Goal: Find contact information: Find contact information

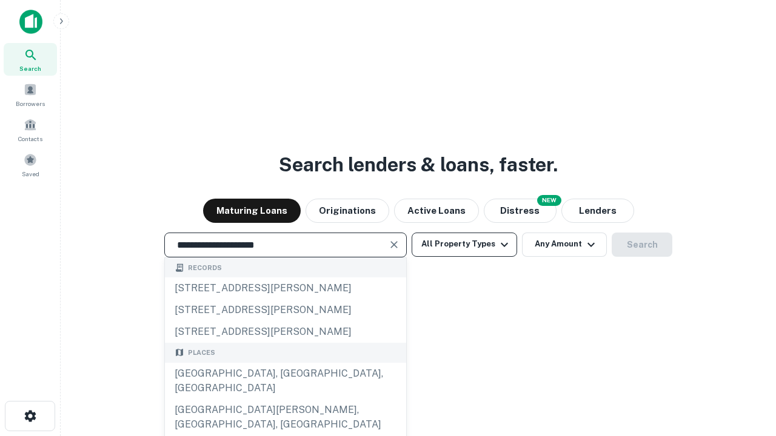
click at [285, 399] on div "Santa Monica, CA, USA" at bounding box center [285, 381] width 241 height 36
type input "**********"
click at [464, 244] on button "All Property Types" at bounding box center [463, 245] width 105 height 24
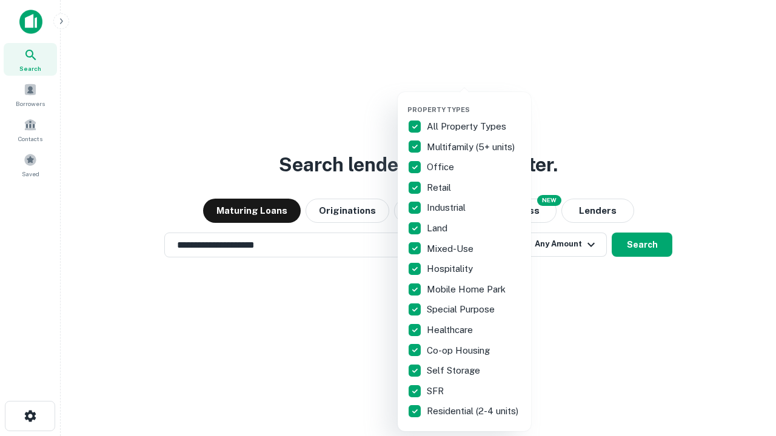
click at [474, 102] on button "button" at bounding box center [473, 102] width 133 height 1
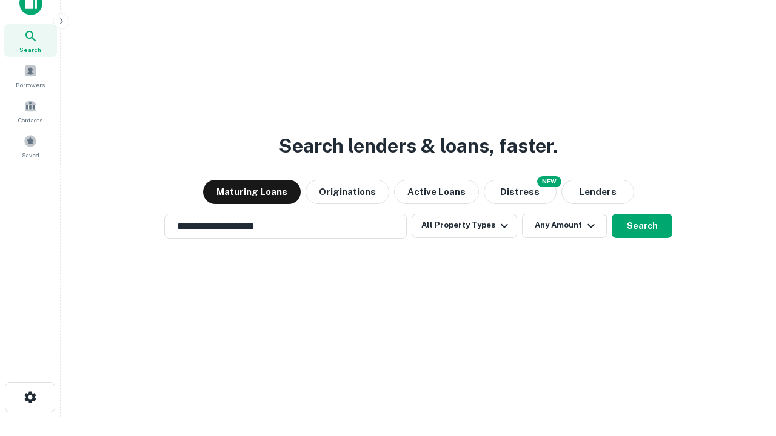
scroll to position [7, 146]
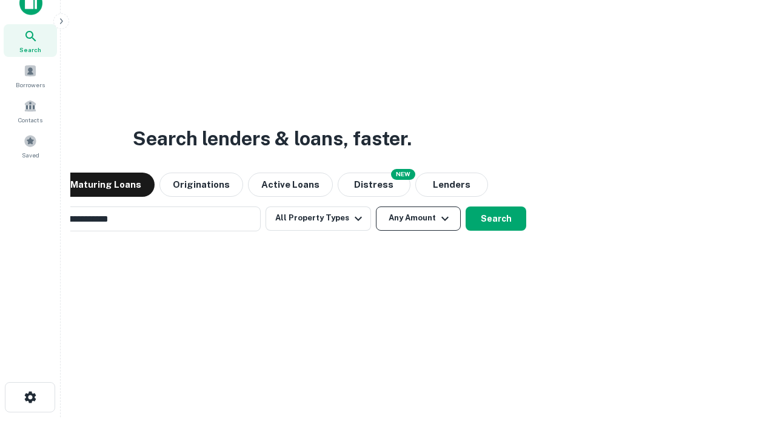
click at [376, 207] on button "Any Amount" at bounding box center [418, 219] width 85 height 24
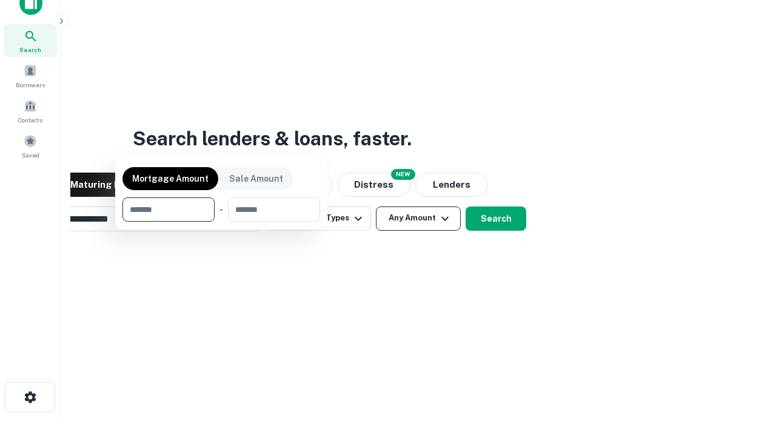
scroll to position [19, 0]
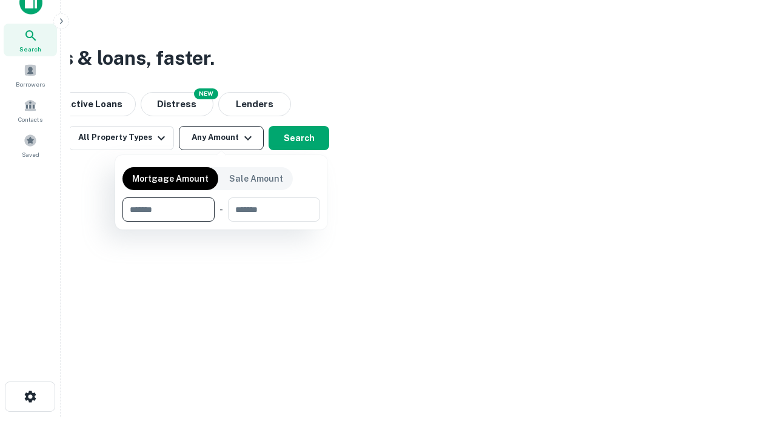
type input "*******"
click at [221, 222] on button "button" at bounding box center [221, 222] width 198 height 1
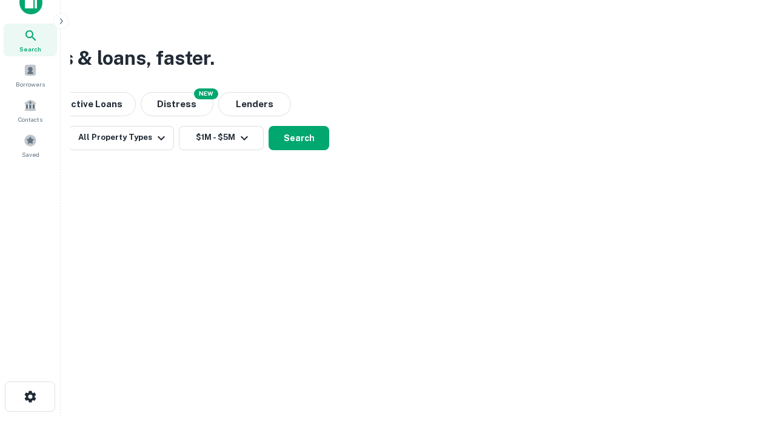
scroll to position [19, 0]
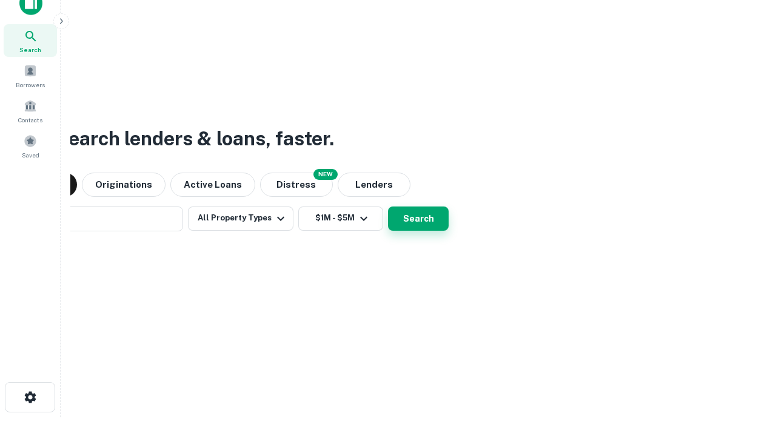
click at [388, 207] on button "Search" at bounding box center [418, 219] width 61 height 24
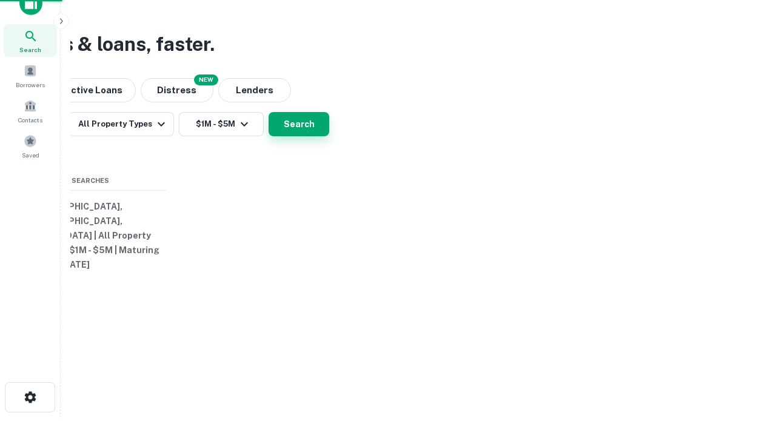
scroll to position [19, 0]
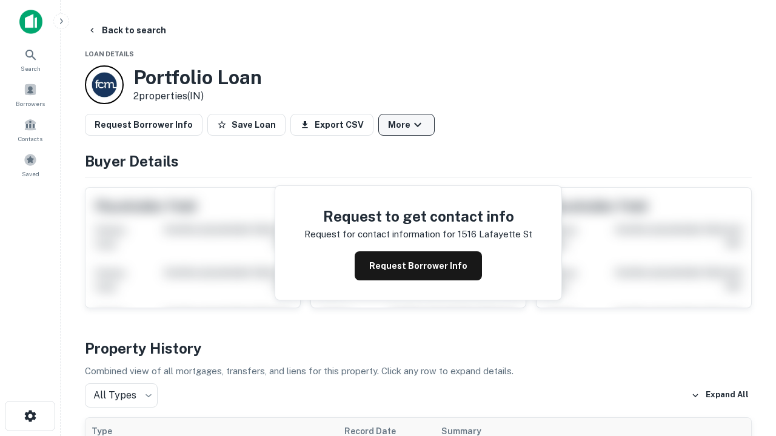
click at [406, 125] on button "More" at bounding box center [406, 125] width 56 height 22
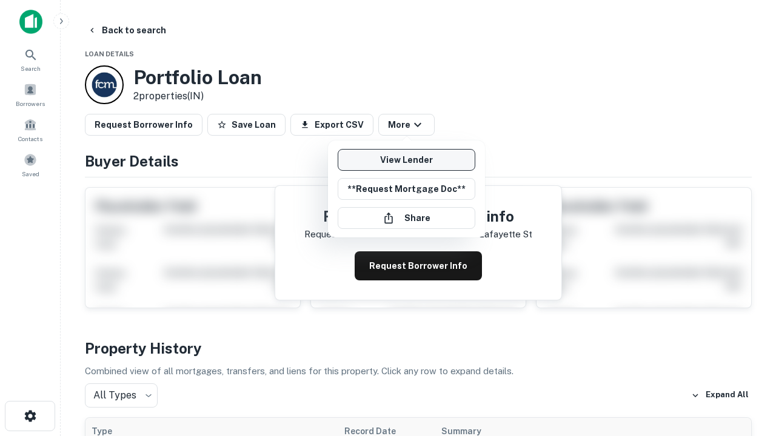
click at [406, 160] on link "View Lender" at bounding box center [407, 160] width 138 height 22
